Goal: Task Accomplishment & Management: Use online tool/utility

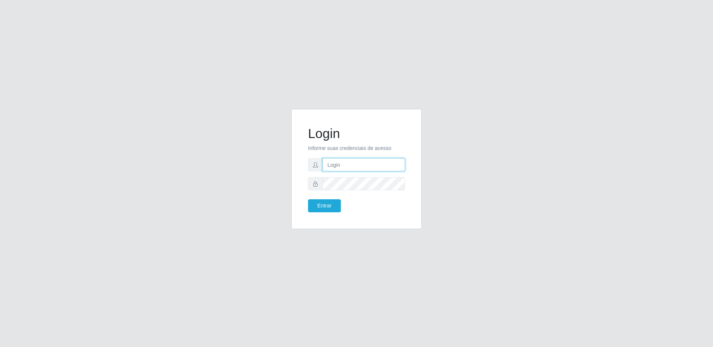
drag, startPoint x: 335, startPoint y: 162, endPoint x: 338, endPoint y: 163, distance: 3.7
click at [335, 163] on input "text" at bounding box center [364, 164] width 82 height 13
type input "[EMAIL_ADDRESS][DOMAIN_NAME]"
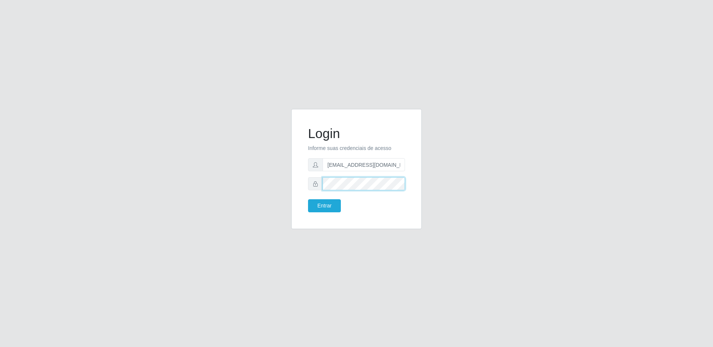
click at [308, 199] on button "Entrar" at bounding box center [324, 205] width 33 height 13
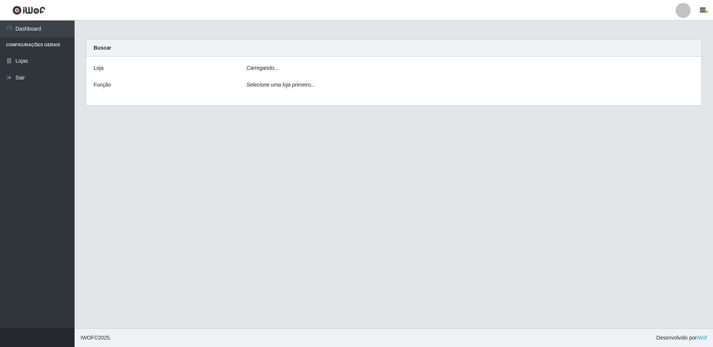
click at [330, 205] on main "Carregando... Buscar [PERSON_NAME]... Função Selecione uma loja primeiro..." at bounding box center [394, 175] width 638 height 308
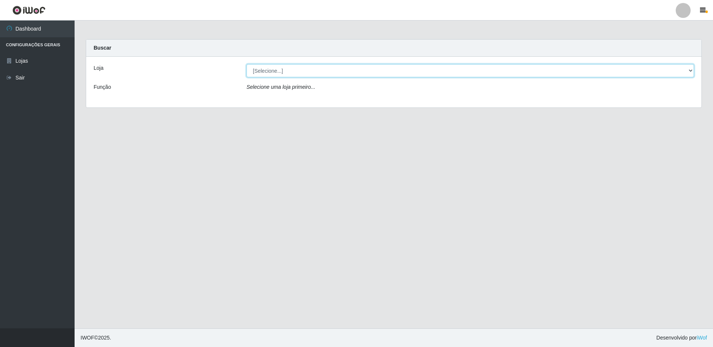
click at [327, 75] on select "[Selecione...] Extrabom - Loja 16 [GEOGRAPHIC_DATA]" at bounding box center [471, 70] width 448 height 13
select select "450"
click at [247, 64] on select "[Selecione...] Extrabom - Loja 16 [GEOGRAPHIC_DATA]" at bounding box center [471, 70] width 448 height 13
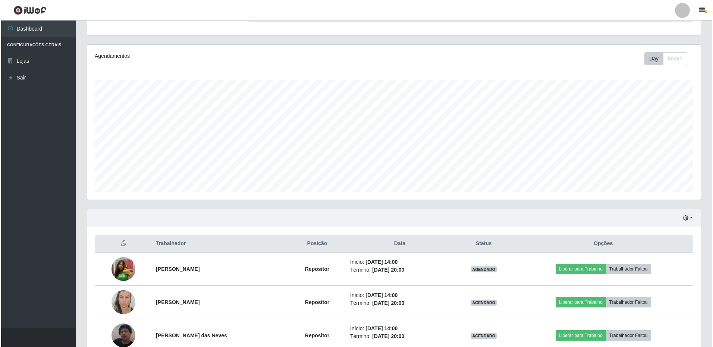
scroll to position [148, 0]
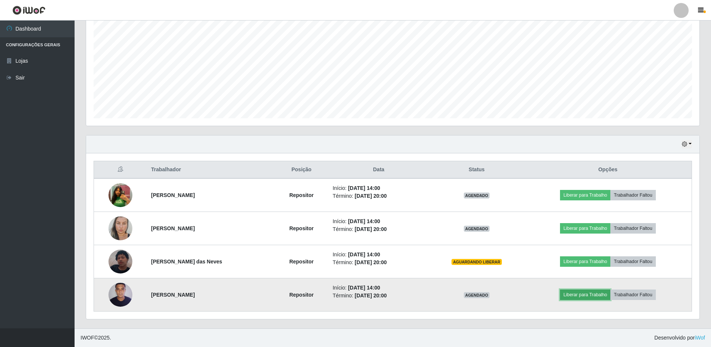
click at [579, 300] on button "Liberar para Trabalho" at bounding box center [585, 294] width 50 height 10
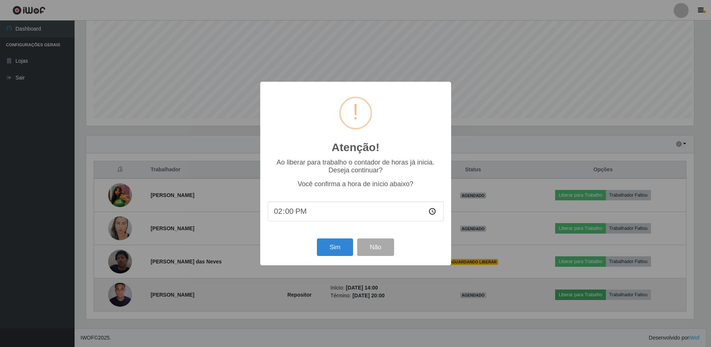
scroll to position [155, 610]
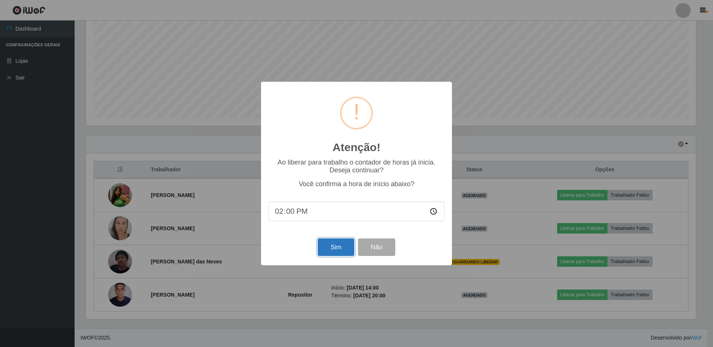
click at [337, 247] on button "Sim" at bounding box center [336, 247] width 36 height 18
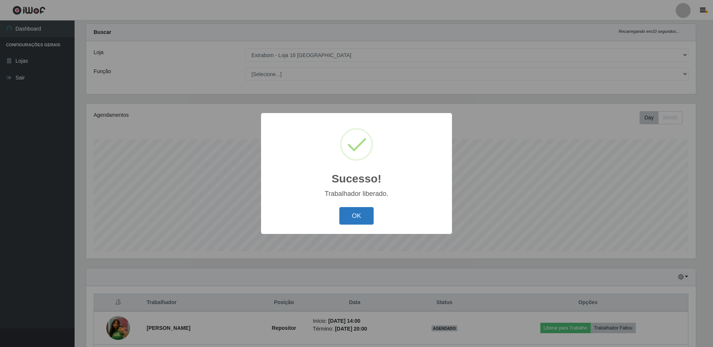
drag, startPoint x: 349, startPoint y: 214, endPoint x: 355, endPoint y: 214, distance: 5.6
click at [351, 214] on button "OK" at bounding box center [356, 216] width 35 height 18
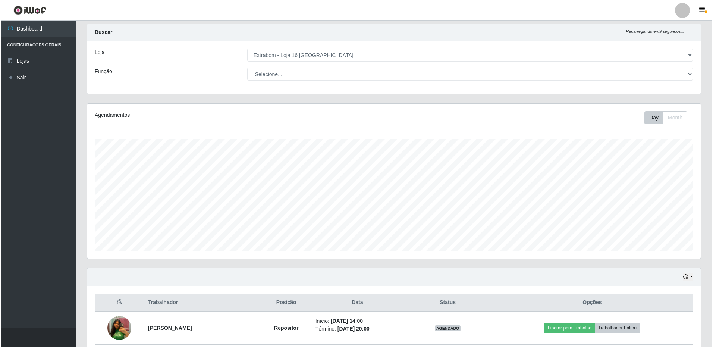
scroll to position [148, 0]
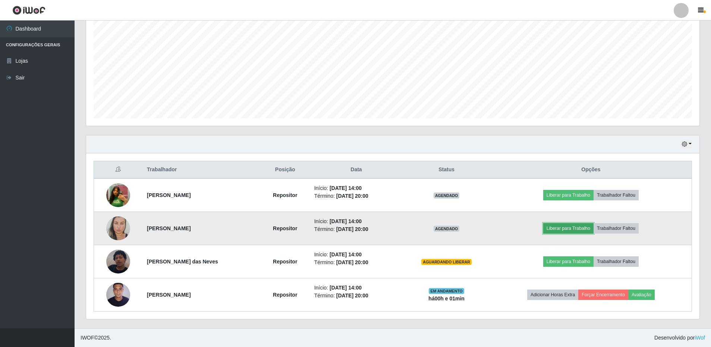
click at [575, 228] on button "Liberar para Trabalho" at bounding box center [568, 228] width 50 height 10
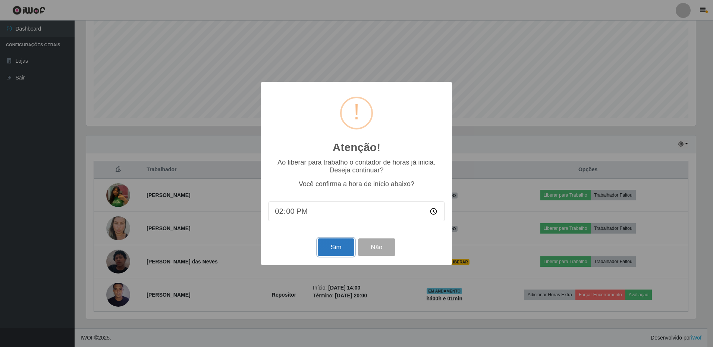
click at [344, 248] on button "Sim" at bounding box center [336, 247] width 36 height 18
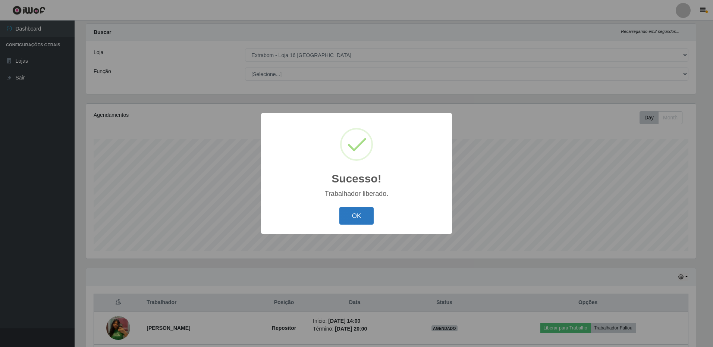
click at [357, 217] on button "OK" at bounding box center [356, 216] width 35 height 18
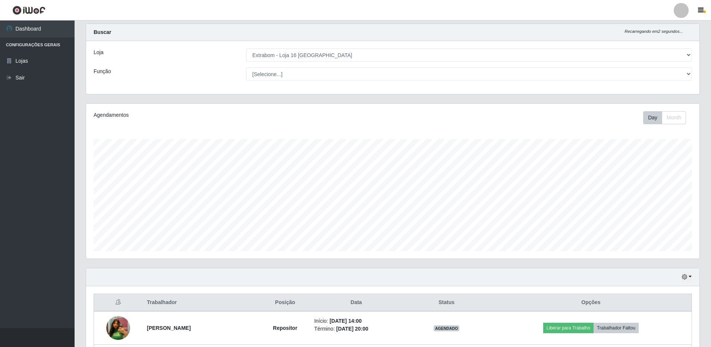
scroll to position [128, 0]
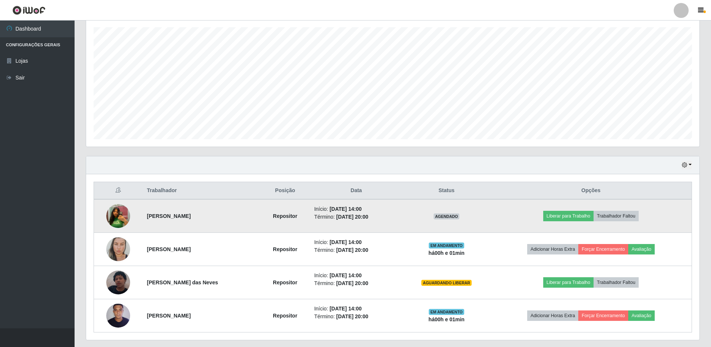
click at [575, 208] on td "Liberar para Trabalho Trabalhador Faltou" at bounding box center [591, 216] width 202 height 34
click at [574, 214] on button "Liberar para Trabalho" at bounding box center [568, 216] width 50 height 10
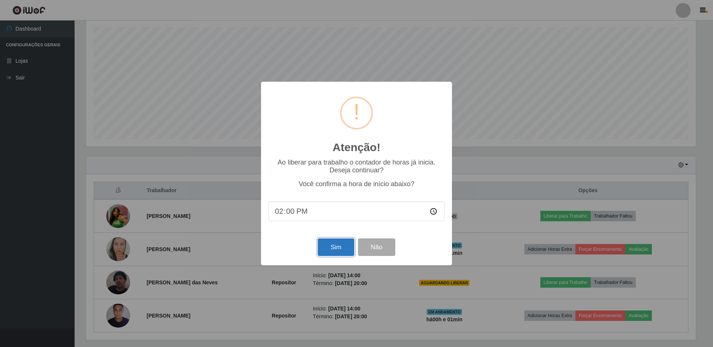
click at [337, 244] on button "Sim" at bounding box center [336, 247] width 36 height 18
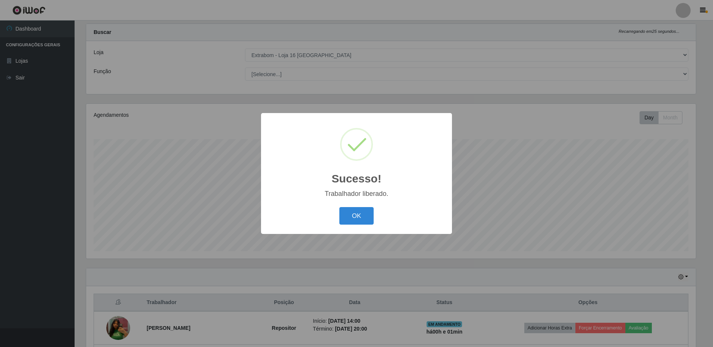
drag, startPoint x: 359, startPoint y: 212, endPoint x: 382, endPoint y: 220, distance: 24.4
click at [363, 220] on button "OK" at bounding box center [356, 216] width 35 height 18
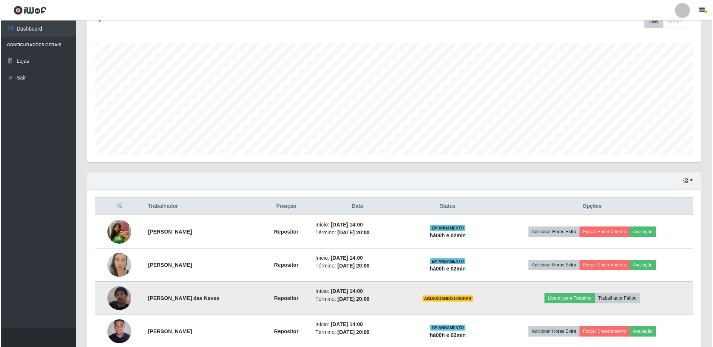
scroll to position [148, 0]
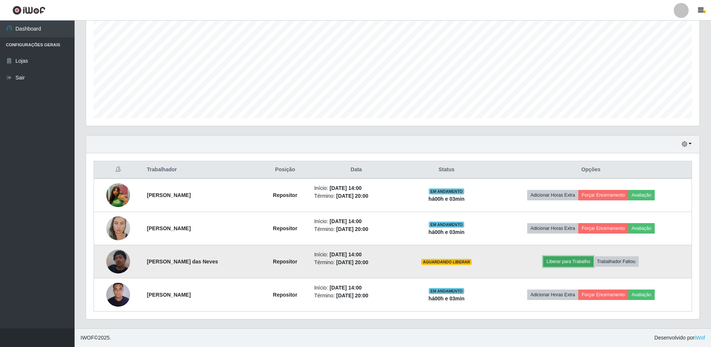
click at [580, 261] on button "Liberar para Trabalho" at bounding box center [568, 261] width 50 height 10
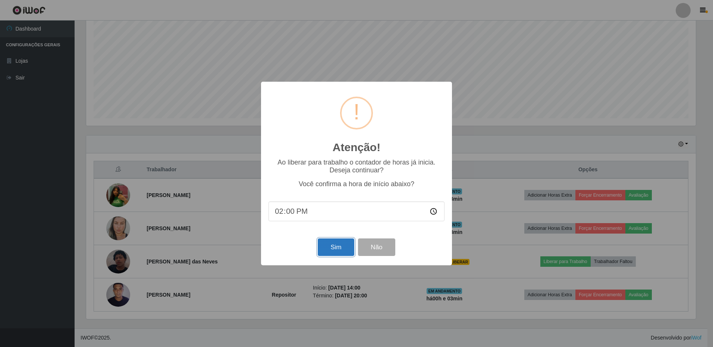
click at [338, 244] on button "Sim" at bounding box center [336, 247] width 36 height 18
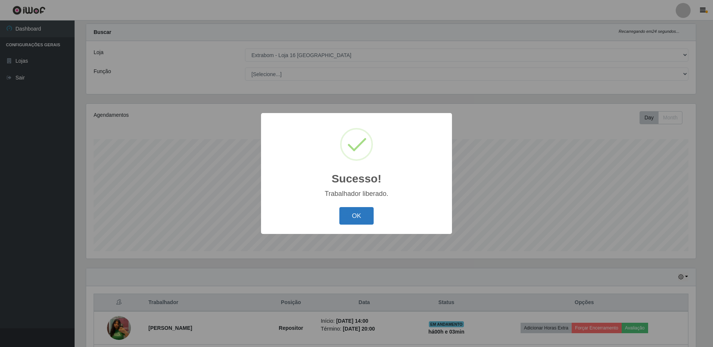
click at [350, 211] on button "OK" at bounding box center [356, 216] width 35 height 18
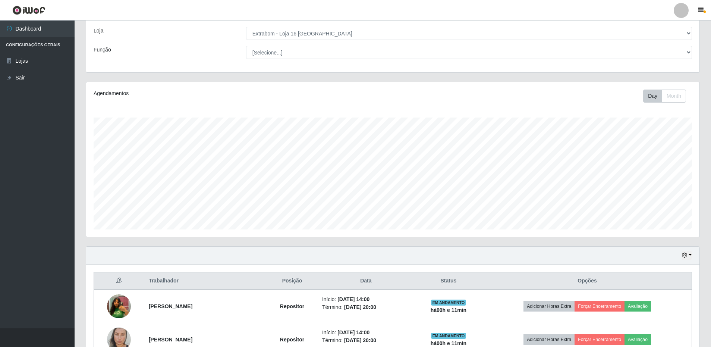
scroll to position [148, 0]
